Goal: Find specific page/section: Find specific page/section

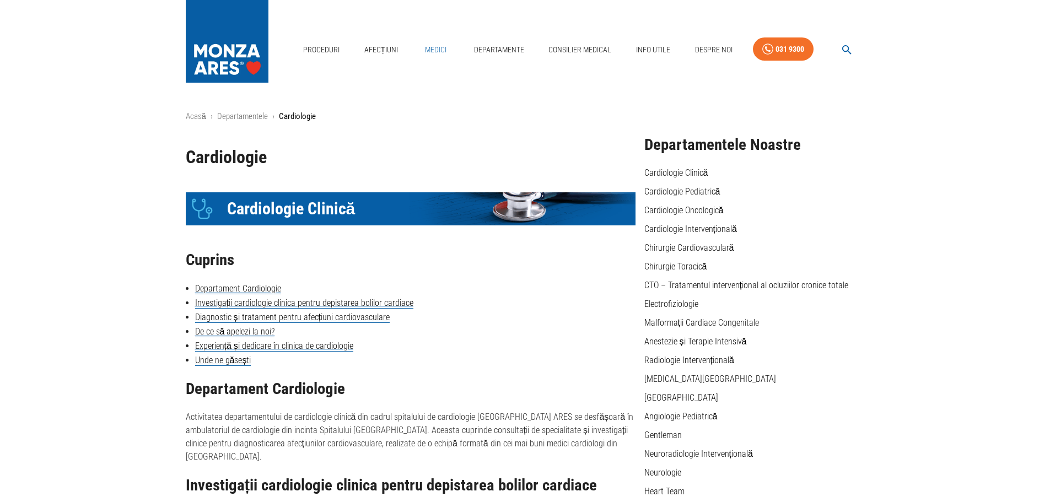
click at [438, 47] on link "Medici" at bounding box center [435, 50] width 35 height 23
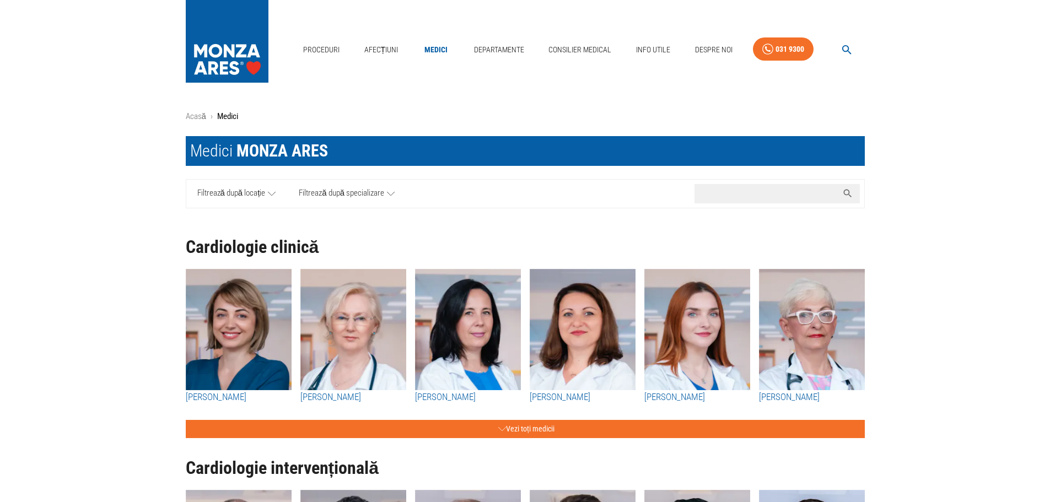
click at [782, 203] on input "Caută nume medic..." at bounding box center [765, 193] width 143 height 19
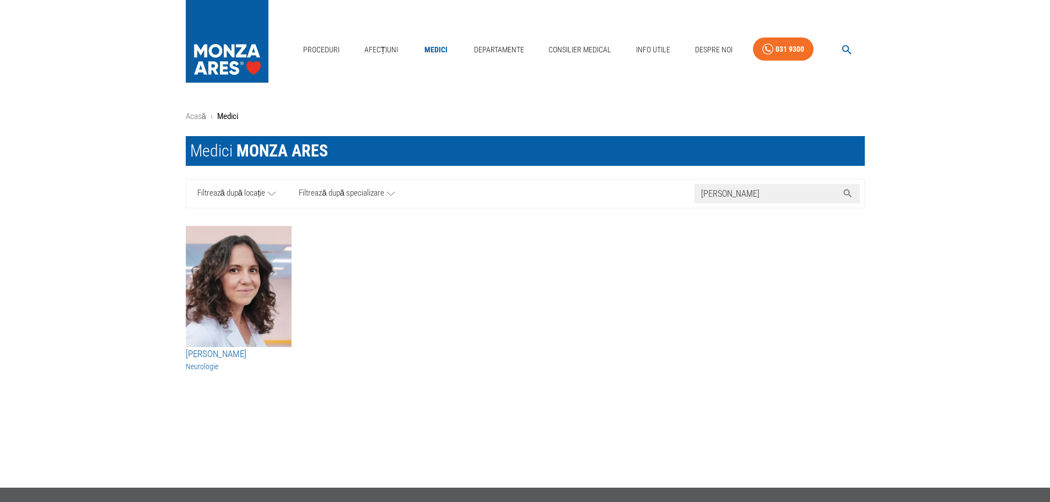
type input "[PERSON_NAME]"
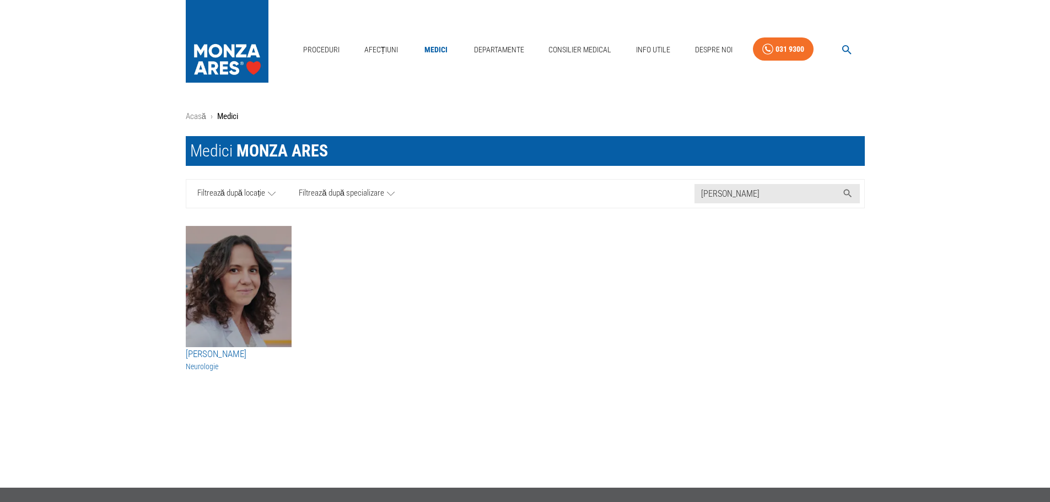
click at [247, 289] on img "button" at bounding box center [239, 286] width 106 height 121
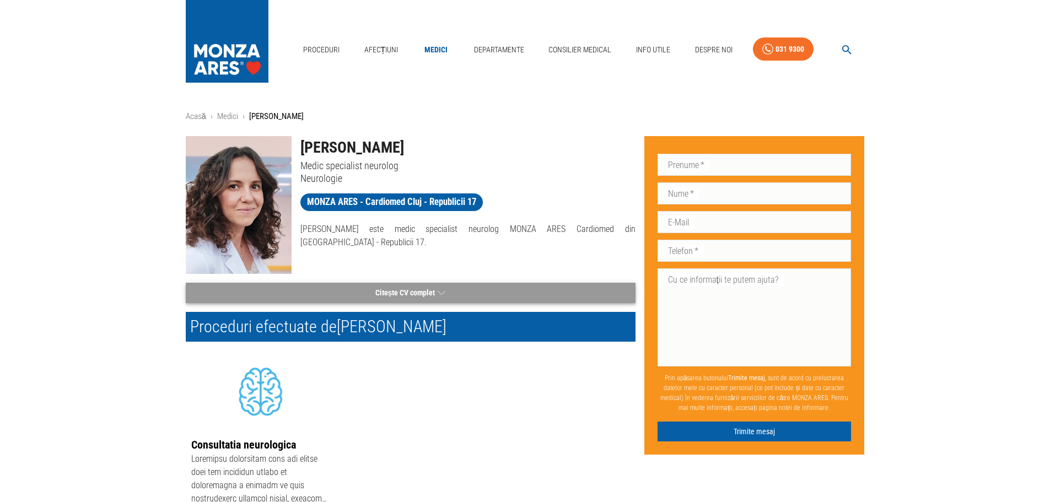
click at [433, 292] on button "Citește CV complet" at bounding box center [411, 293] width 450 height 20
